Goal: Register for event/course

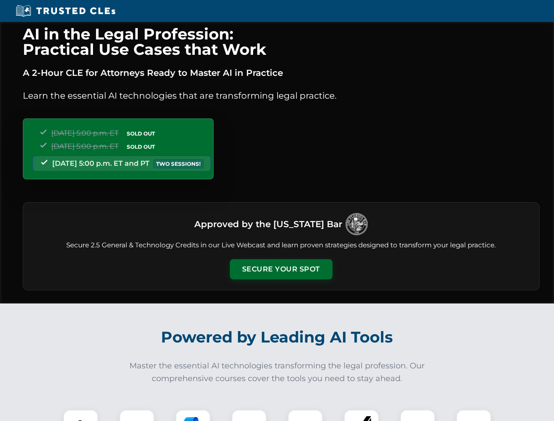
click at [281, 269] on button "Secure Your Spot" at bounding box center [281, 269] width 103 height 20
